Goal: Task Accomplishment & Management: Use online tool/utility

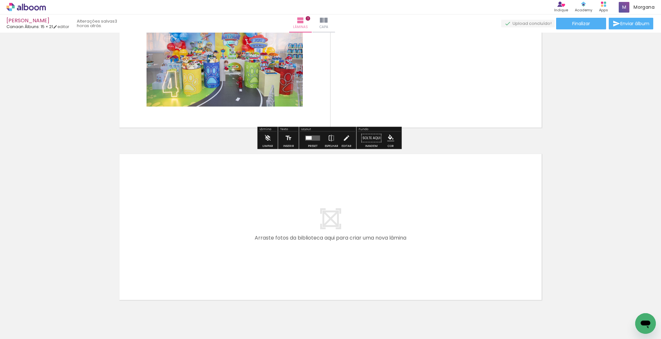
scroll to position [77, 0]
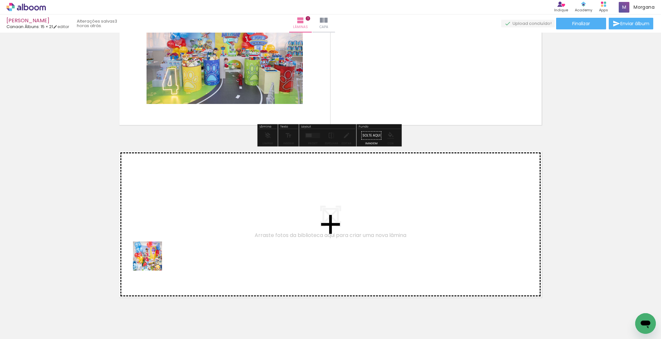
drag, startPoint x: 106, startPoint y: 322, endPoint x: 154, endPoint y: 258, distance: 79.5
click at [154, 258] on quentale-workspace at bounding box center [330, 169] width 661 height 339
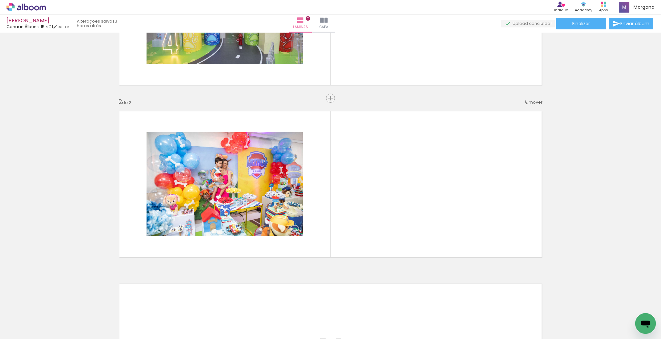
scroll to position [136, 0]
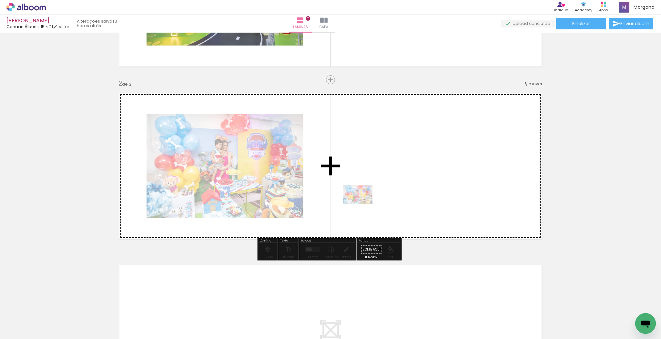
drag, startPoint x: 100, startPoint y: 321, endPoint x: 363, endPoint y: 204, distance: 287.6
click at [363, 204] on quentale-workspace at bounding box center [330, 169] width 661 height 339
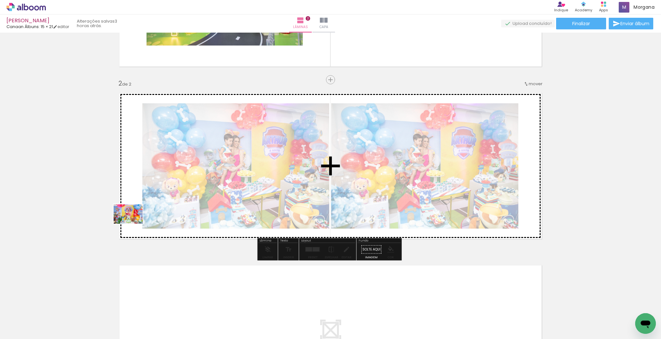
drag, startPoint x: 143, startPoint y: 322, endPoint x: 133, endPoint y: 224, distance: 99.0
click at [133, 224] on quentale-workspace at bounding box center [330, 169] width 661 height 339
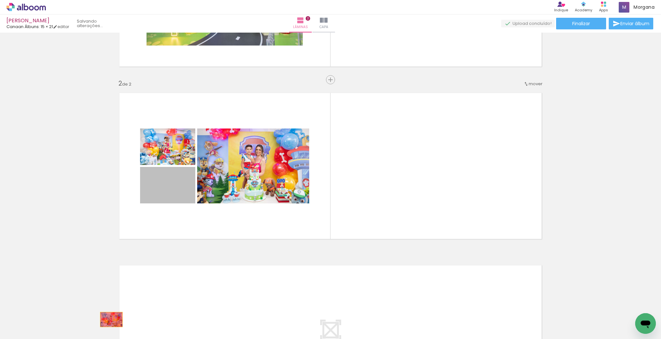
drag, startPoint x: 178, startPoint y: 193, endPoint x: 109, endPoint y: 319, distance: 143.5
click at [109, 319] on quentale-workspace at bounding box center [330, 169] width 661 height 339
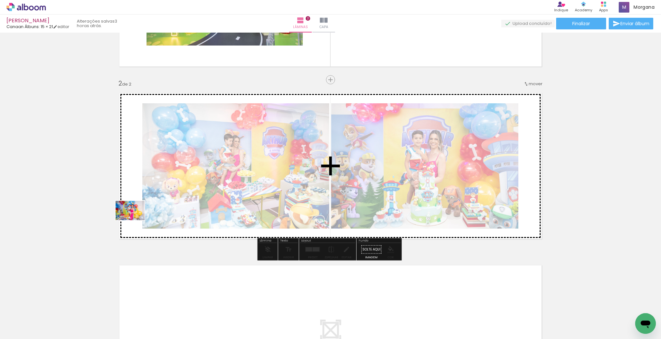
drag, startPoint x: 170, startPoint y: 322, endPoint x: 135, endPoint y: 220, distance: 107.9
click at [135, 220] on quentale-workspace at bounding box center [330, 169] width 661 height 339
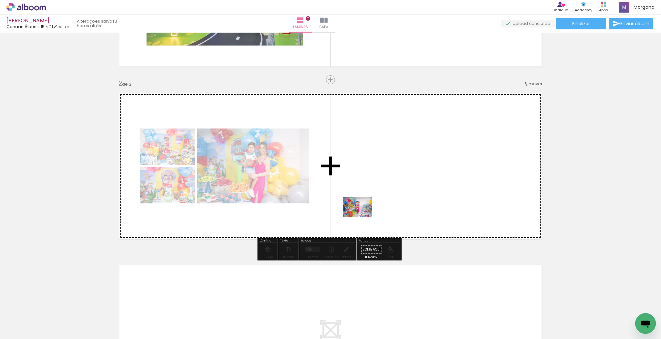
drag, startPoint x: 210, startPoint y: 324, endPoint x: 362, endPoint y: 217, distance: 186.2
click at [362, 217] on quentale-workspace at bounding box center [330, 169] width 661 height 339
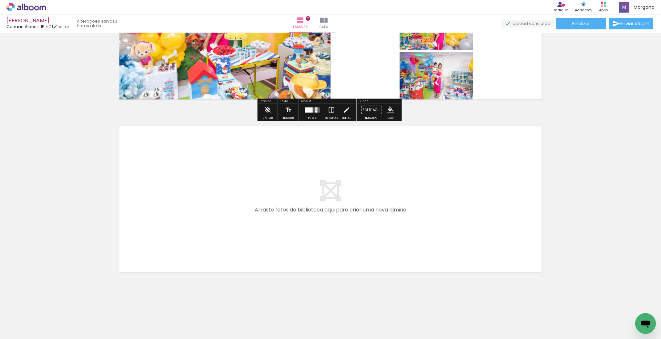
scroll to position [276, 0]
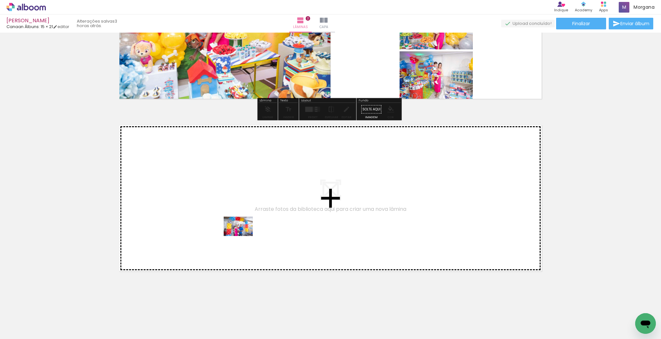
drag, startPoint x: 254, startPoint y: 322, endPoint x: 243, endPoint y: 235, distance: 86.9
click at [243, 235] on quentale-workspace at bounding box center [330, 169] width 661 height 339
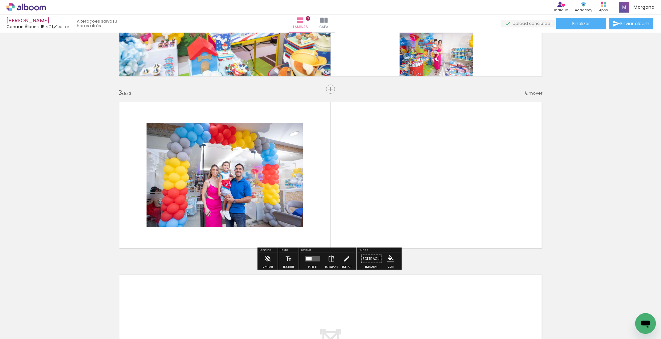
scroll to position [309, 0]
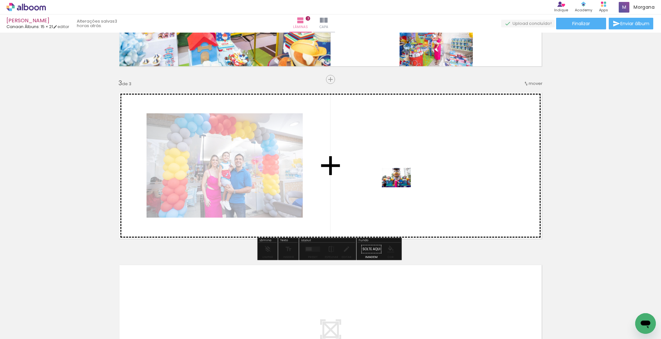
drag, startPoint x: 315, startPoint y: 322, endPoint x: 403, endPoint y: 183, distance: 164.6
click at [403, 183] on quentale-workspace at bounding box center [330, 169] width 661 height 339
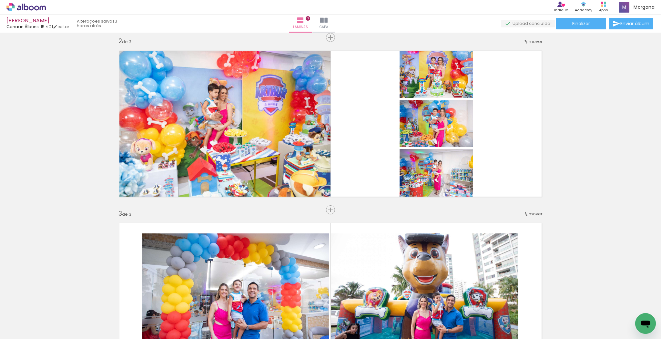
scroll to position [154, 0]
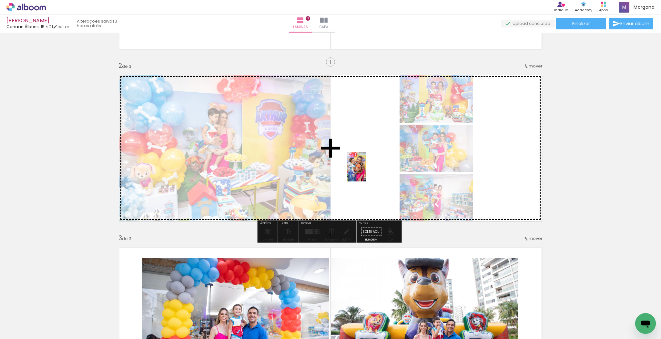
drag, startPoint x: 429, startPoint y: 318, endPoint x: 366, endPoint y: 171, distance: 160.1
click at [366, 171] on quentale-workspace at bounding box center [330, 169] width 661 height 339
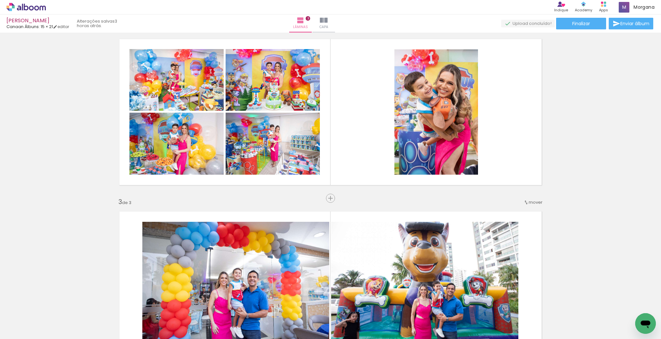
scroll to position [164, 0]
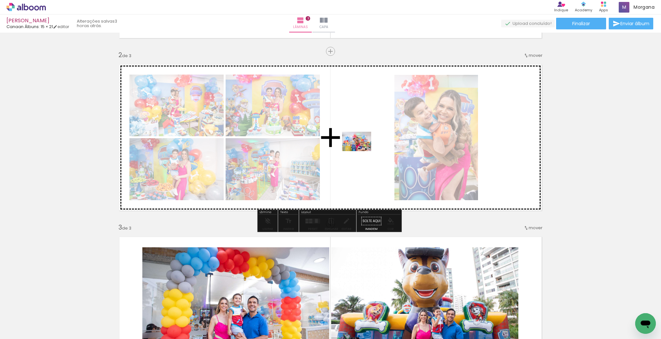
drag, startPoint x: 399, startPoint y: 321, endPoint x: 360, endPoint y: 147, distance: 178.7
click at [360, 147] on quentale-workspace at bounding box center [330, 169] width 661 height 339
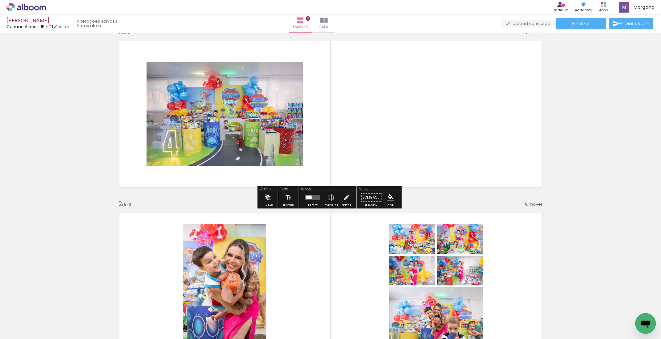
scroll to position [0, 0]
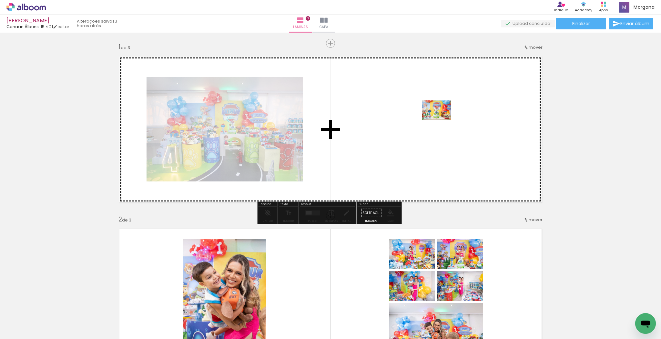
drag, startPoint x: 502, startPoint y: 318, endPoint x: 442, endPoint y: 120, distance: 207.0
click at [442, 120] on quentale-workspace at bounding box center [330, 169] width 661 height 339
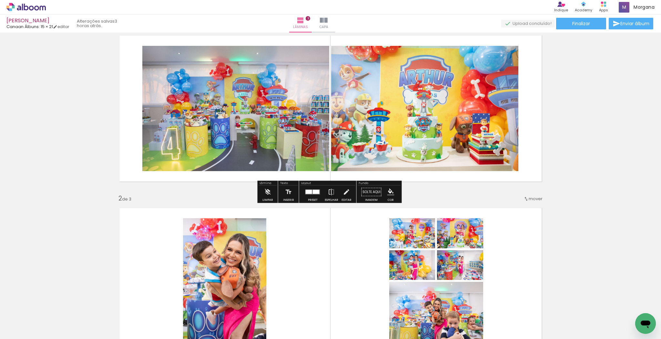
scroll to position [52, 0]
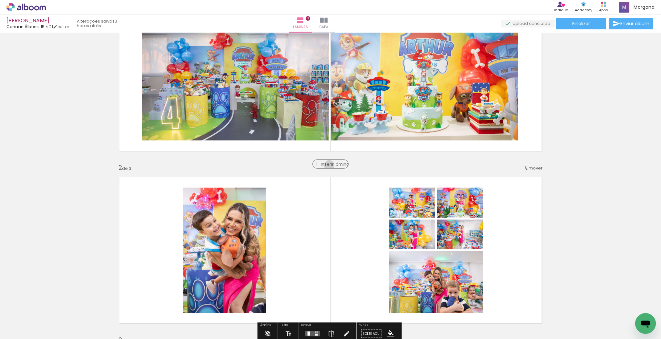
click at [331, 165] on span "Inserir lâmina" at bounding box center [333, 164] width 25 height 4
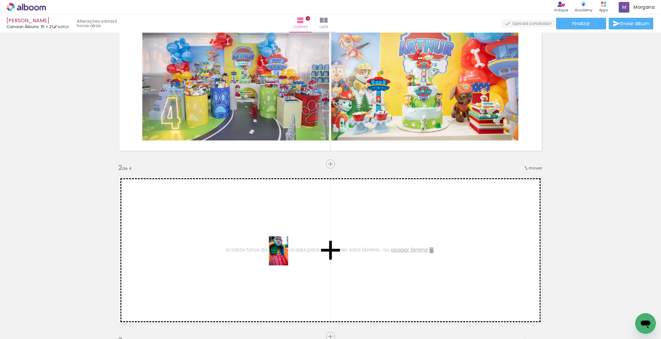
drag, startPoint x: 540, startPoint y: 317, endPoint x: 288, endPoint y: 256, distance: 258.8
click at [288, 256] on quentale-workspace at bounding box center [330, 169] width 661 height 339
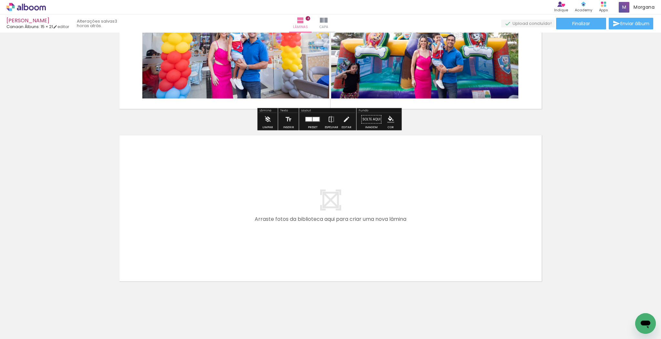
scroll to position [620, 0]
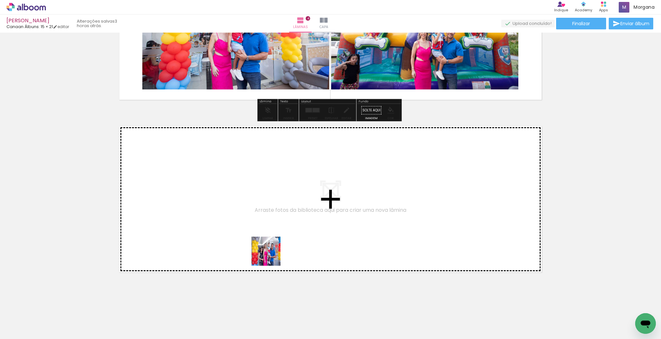
drag, startPoint x: 287, startPoint y: 322, endPoint x: 259, endPoint y: 226, distance: 99.6
click at [259, 226] on quentale-workspace at bounding box center [330, 169] width 661 height 339
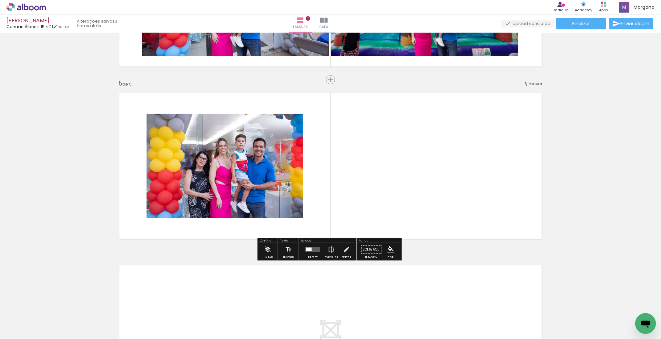
scroll to position [653, 0]
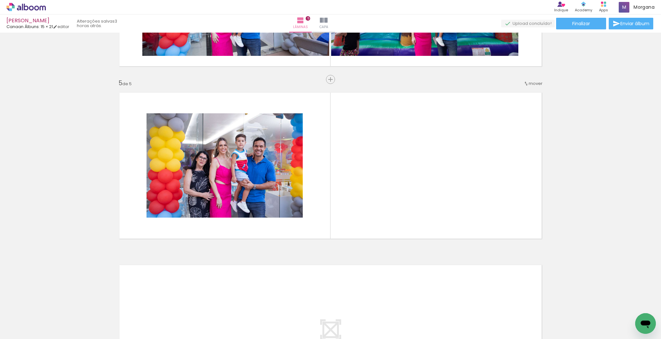
click at [36, 320] on iron-icon at bounding box center [32, 319] width 5 height 5
click at [0, 0] on slot "Não utilizadas" at bounding box center [0, 0] width 0 height 0
type input "Não utilizadas"
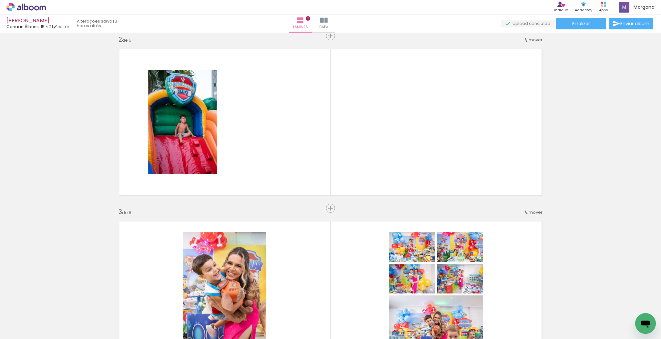
scroll to position [137, 0]
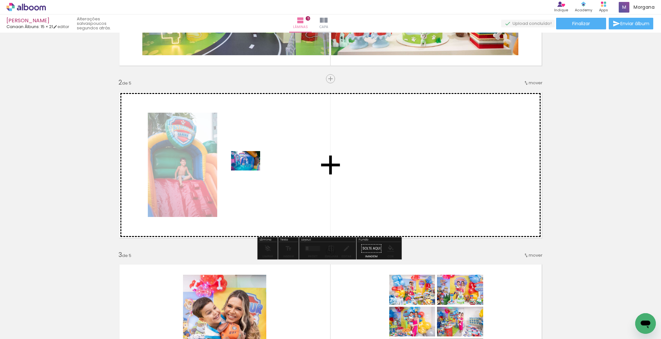
drag, startPoint x: 110, startPoint y: 325, endPoint x: 251, endPoint y: 170, distance: 208.4
click at [251, 170] on quentale-workspace at bounding box center [330, 169] width 661 height 339
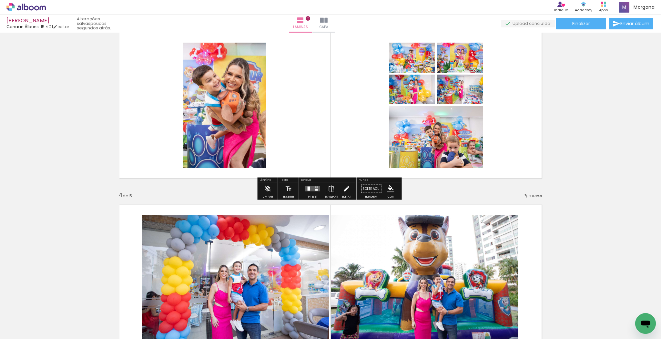
scroll to position [369, 0]
click at [420, 189] on div "Inserir lâmina 1 de 5 Inserir lâmina 2 de 5 Inserir lâmina 3 de 5 Inserir lâmin…" at bounding box center [330, 183] width 661 height 1035
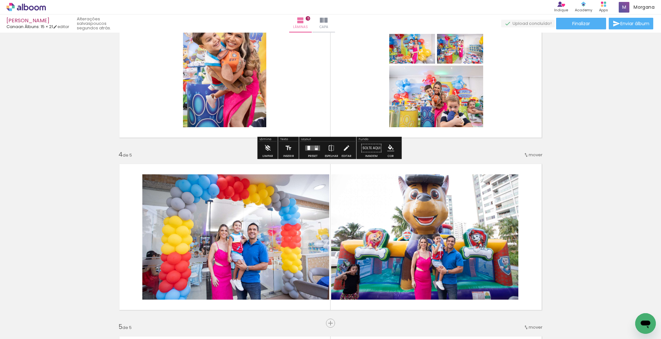
scroll to position [421, 0]
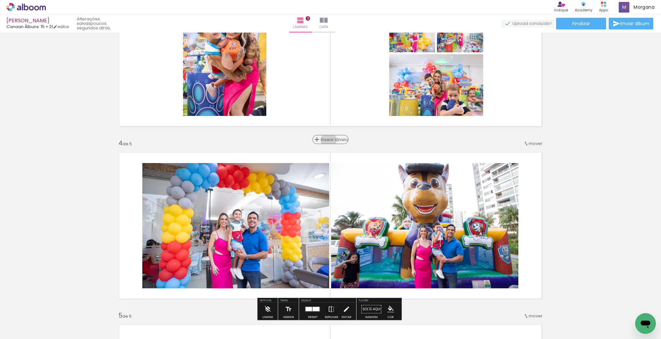
click at [329, 140] on span "Inserir lâmina" at bounding box center [333, 140] width 25 height 4
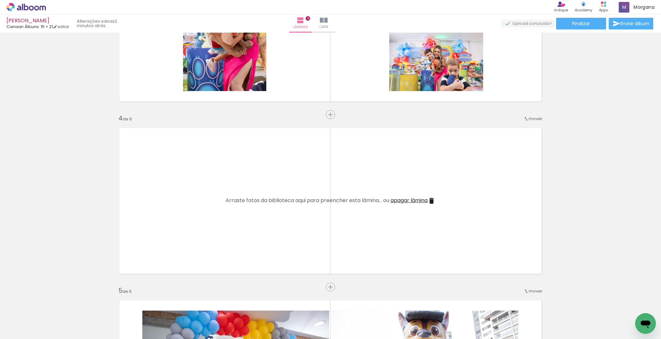
scroll to position [447, 0]
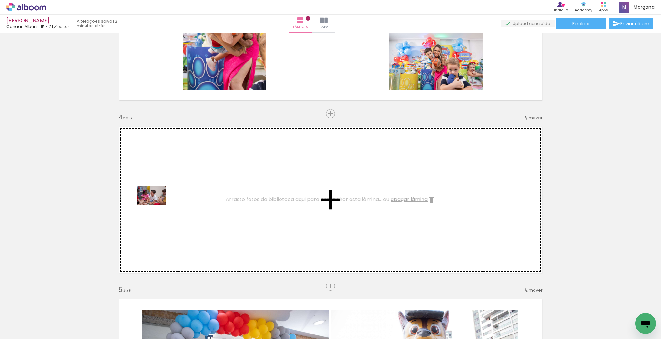
drag, startPoint x: 111, startPoint y: 302, endPoint x: 156, endPoint y: 205, distance: 106.3
click at [156, 205] on quentale-workspace at bounding box center [330, 169] width 661 height 339
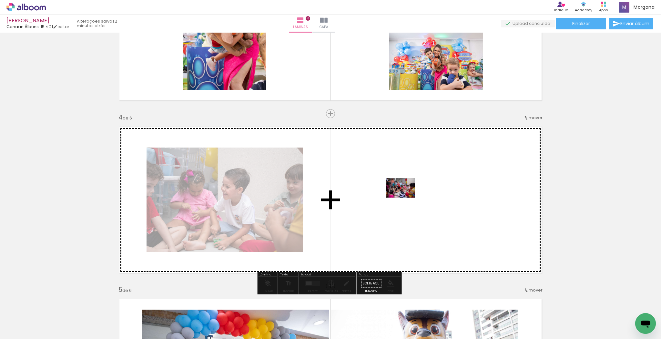
drag, startPoint x: 147, startPoint y: 306, endPoint x: 406, endPoint y: 198, distance: 280.6
click at [406, 198] on quentale-workspace at bounding box center [330, 169] width 661 height 339
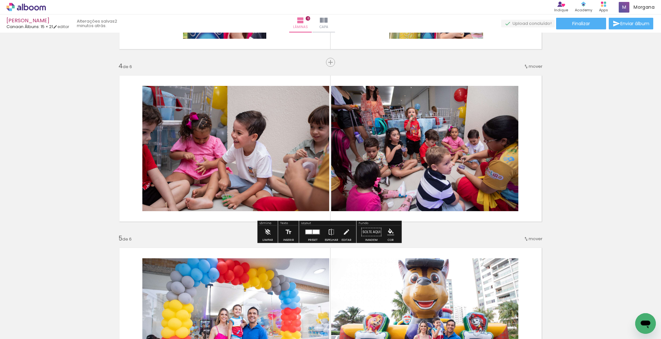
scroll to position [498, 0]
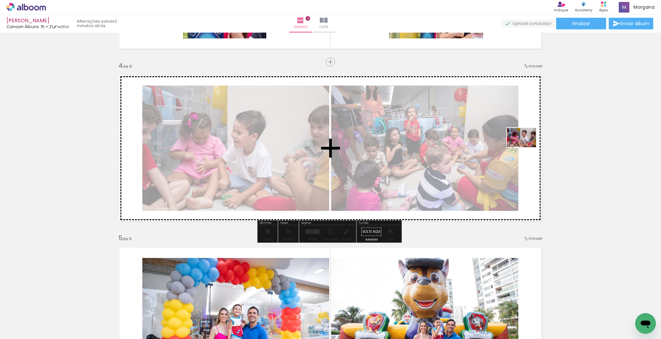
drag, startPoint x: 107, startPoint y: 324, endPoint x: 527, endPoint y: 147, distance: 455.7
click at [527, 147] on quentale-workspace at bounding box center [330, 169] width 661 height 339
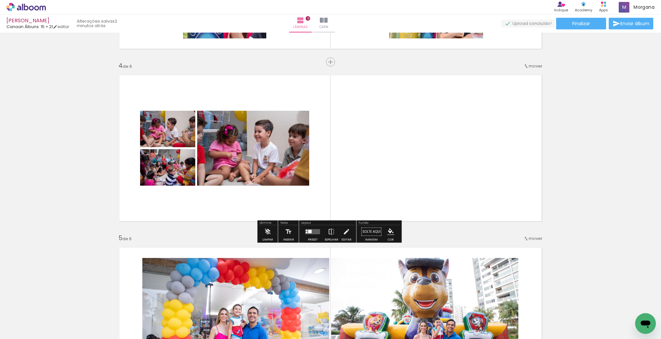
click at [529, 65] on span "mover" at bounding box center [536, 66] width 14 height 6
click at [516, 116] on span "depois da" at bounding box center [509, 118] width 22 height 11
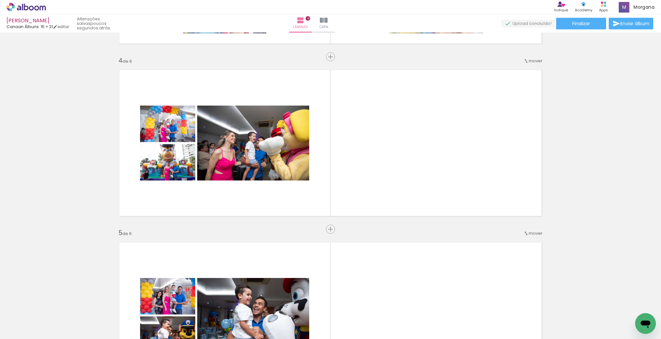
scroll to position [490, 0]
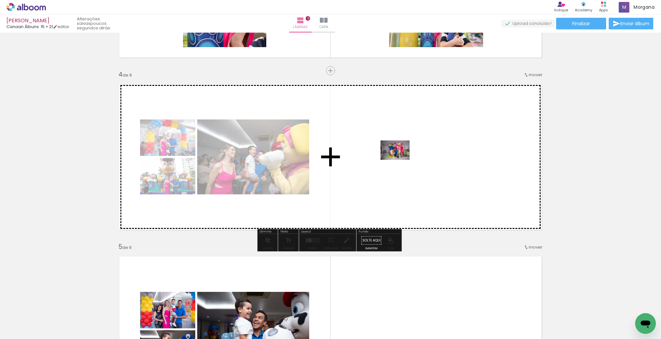
drag, startPoint x: 247, startPoint y: 324, endPoint x: 400, endPoint y: 160, distance: 224.1
click at [400, 160] on quentale-workspace at bounding box center [330, 169] width 661 height 339
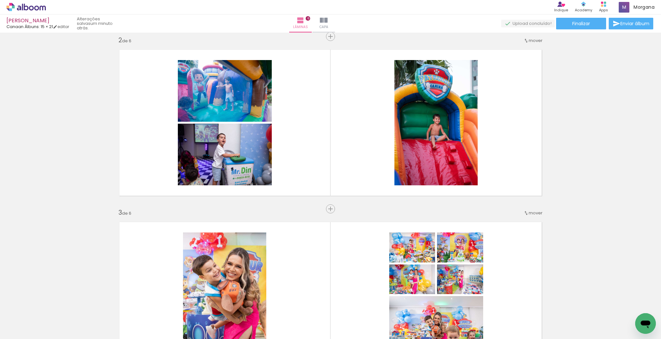
scroll to position [154, 0]
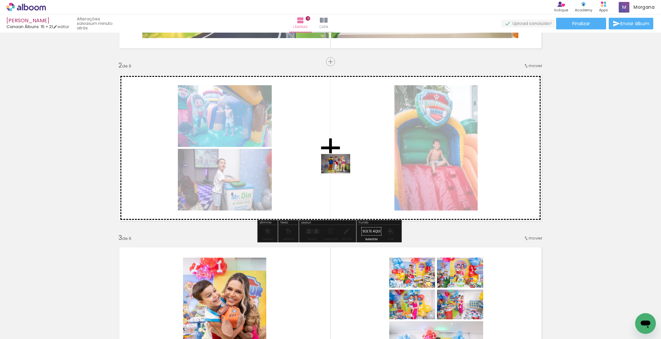
drag, startPoint x: 211, startPoint y: 323, endPoint x: 341, endPoint y: 173, distance: 197.9
click at [341, 173] on quentale-workspace at bounding box center [330, 169] width 661 height 339
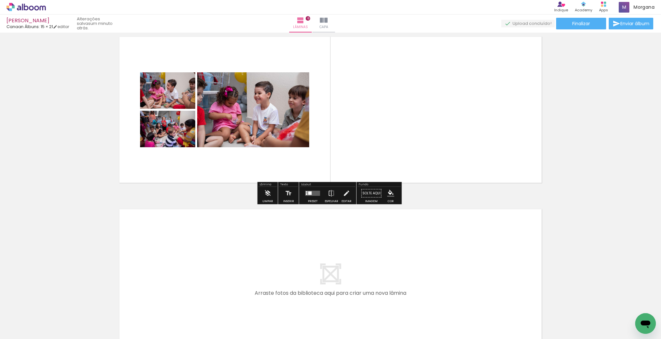
scroll to position [929, 0]
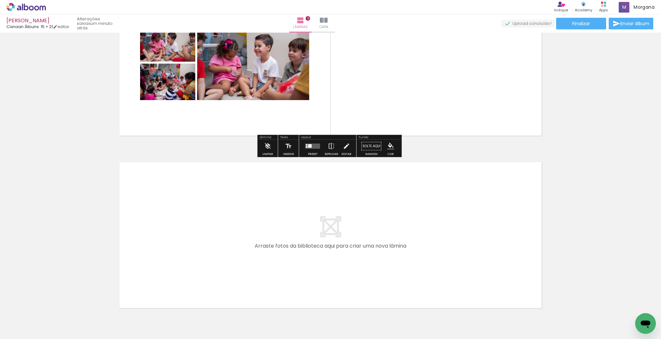
click at [407, 168] on quentale-layouter at bounding box center [330, 235] width 433 height 156
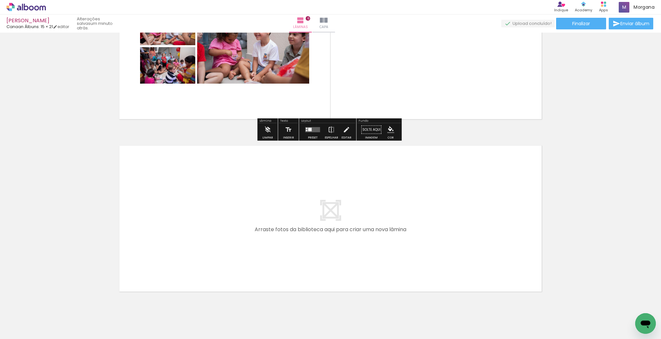
scroll to position [955, 0]
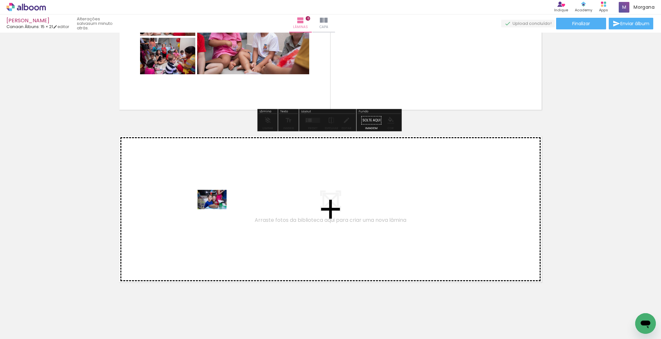
drag, startPoint x: 282, startPoint y: 317, endPoint x: 217, endPoint y: 209, distance: 125.6
click at [217, 209] on quentale-workspace at bounding box center [330, 169] width 661 height 339
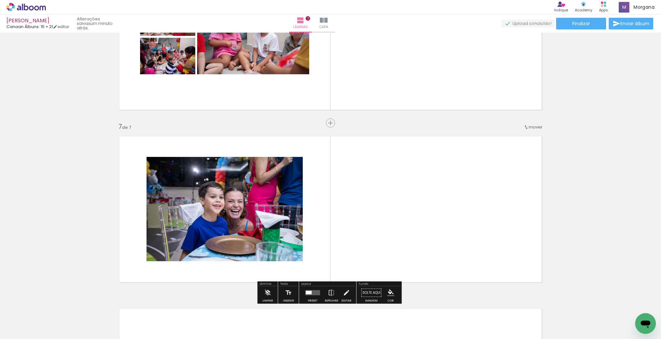
scroll to position [998, 0]
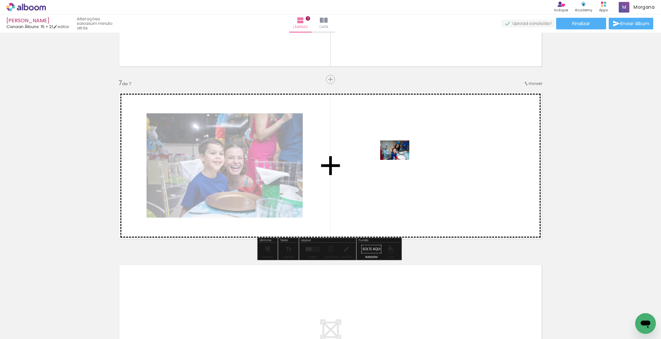
drag, startPoint x: 215, startPoint y: 313, endPoint x: 400, endPoint y: 160, distance: 240.8
click at [400, 160] on quentale-workspace at bounding box center [330, 169] width 661 height 339
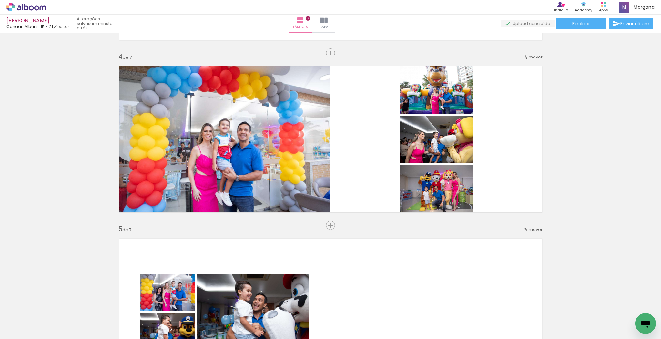
scroll to position [482, 0]
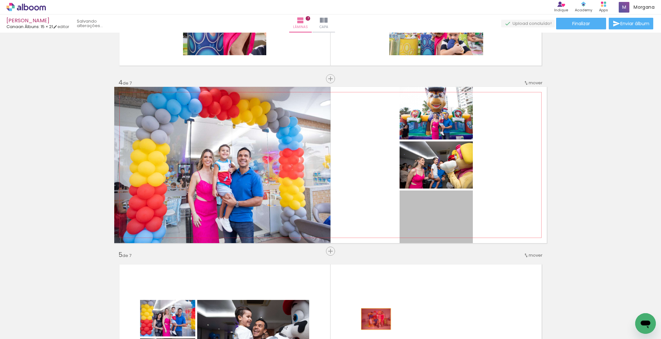
drag, startPoint x: 426, startPoint y: 214, endPoint x: 374, endPoint y: 319, distance: 117.4
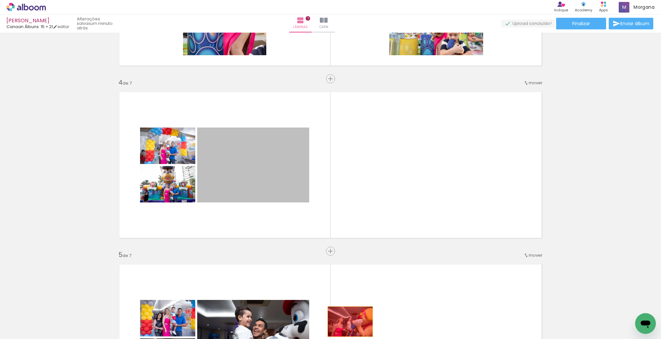
drag, startPoint x: 259, startPoint y: 178, endPoint x: 345, endPoint y: 323, distance: 168.8
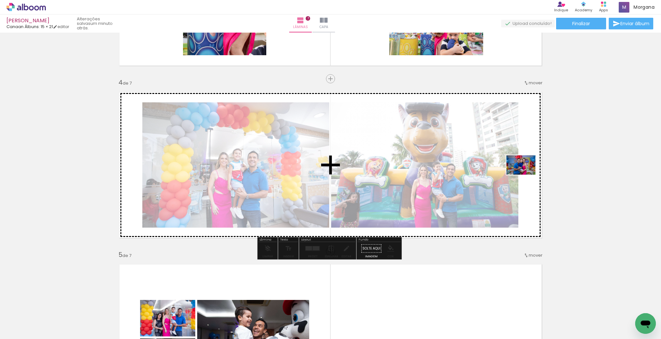
drag, startPoint x: 425, startPoint y: 323, endPoint x: 526, endPoint y: 175, distance: 179.4
click at [526, 175] on quentale-workspace at bounding box center [330, 169] width 661 height 339
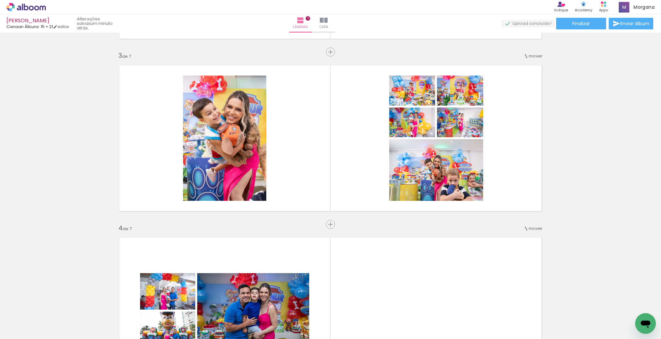
scroll to position [275, 0]
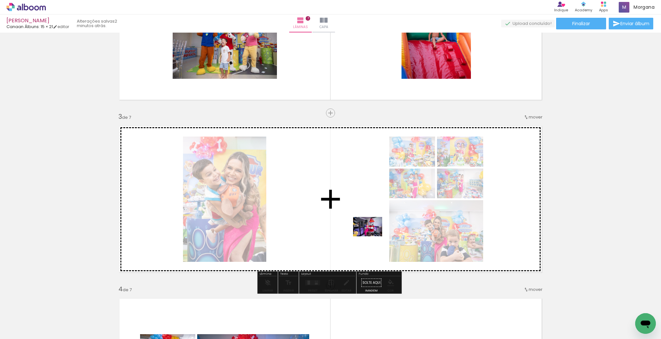
drag, startPoint x: 431, startPoint y: 323, endPoint x: 373, endPoint y: 236, distance: 104.9
click at [373, 236] on quentale-workspace at bounding box center [330, 169] width 661 height 339
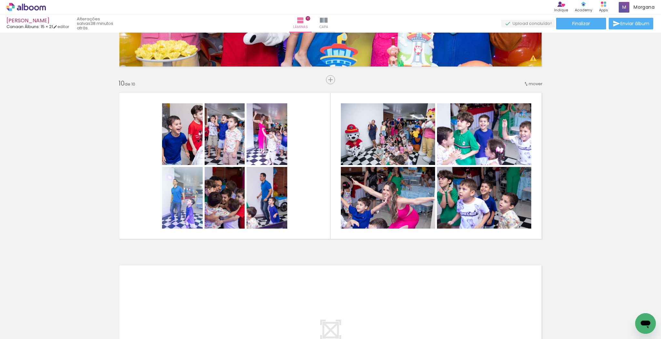
scroll to position [207, 0]
